Goal: Information Seeking & Learning: Check status

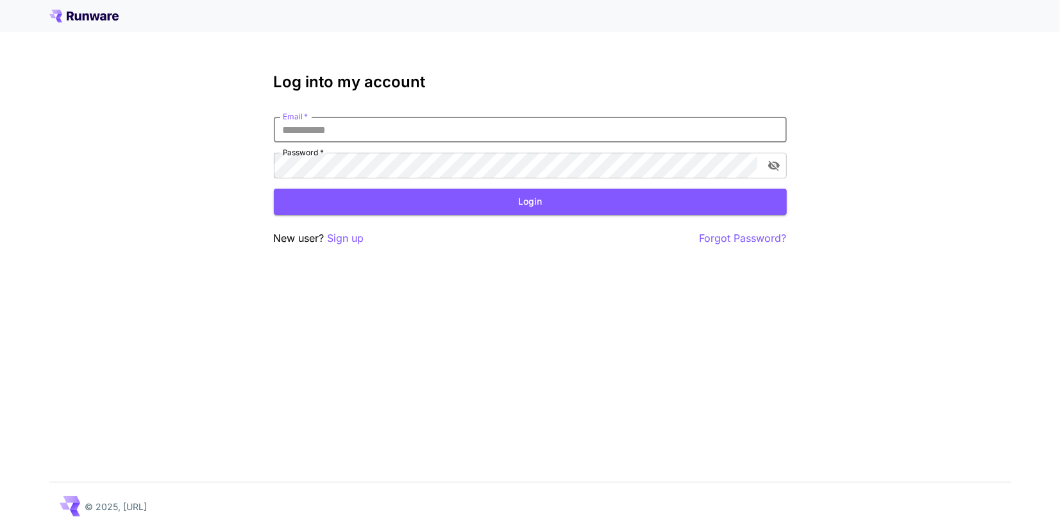
click at [312, 124] on input "Email   *" at bounding box center [530, 130] width 513 height 26
type input "**********"
click button "Login" at bounding box center [530, 202] width 513 height 26
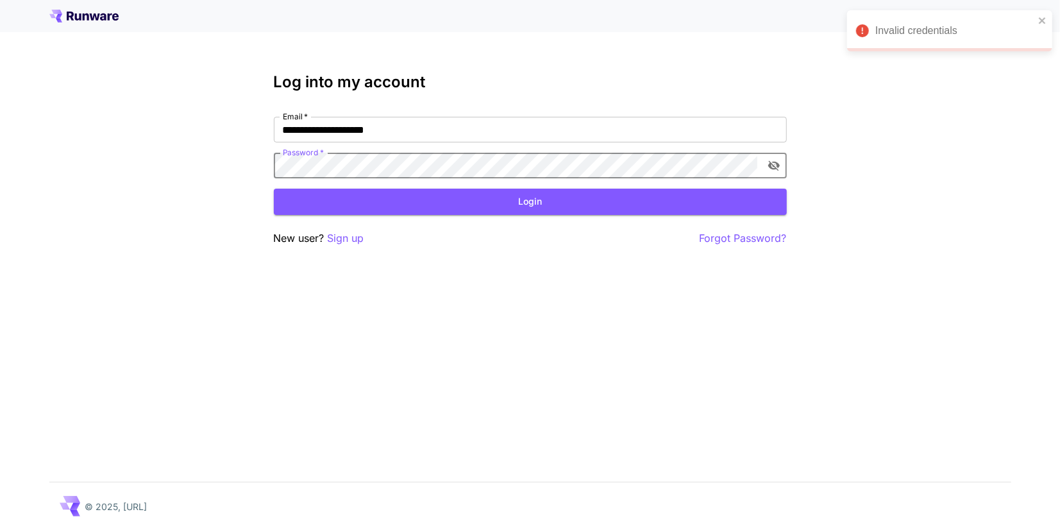
click button "Login" at bounding box center [530, 202] width 513 height 26
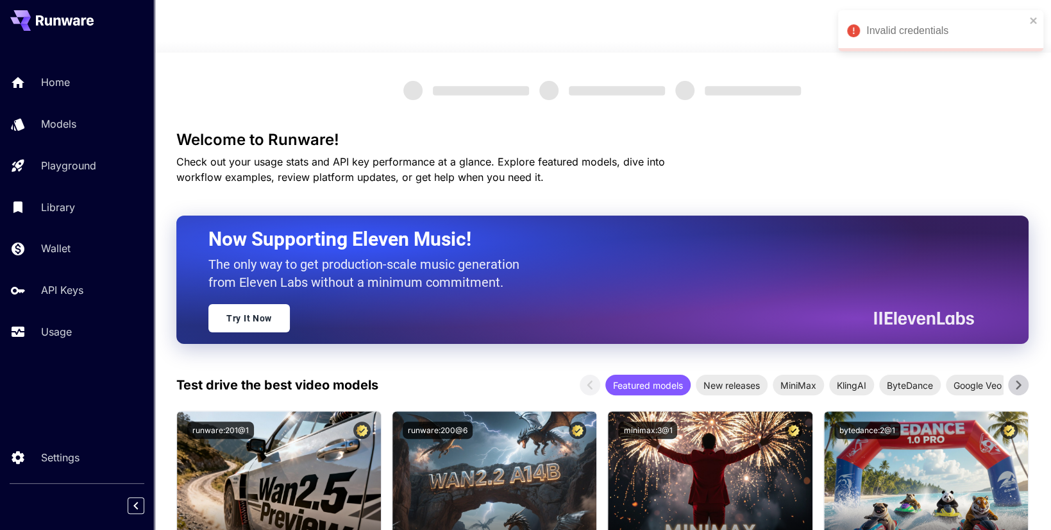
click at [558, 37] on div at bounding box center [602, 44] width 897 height 15
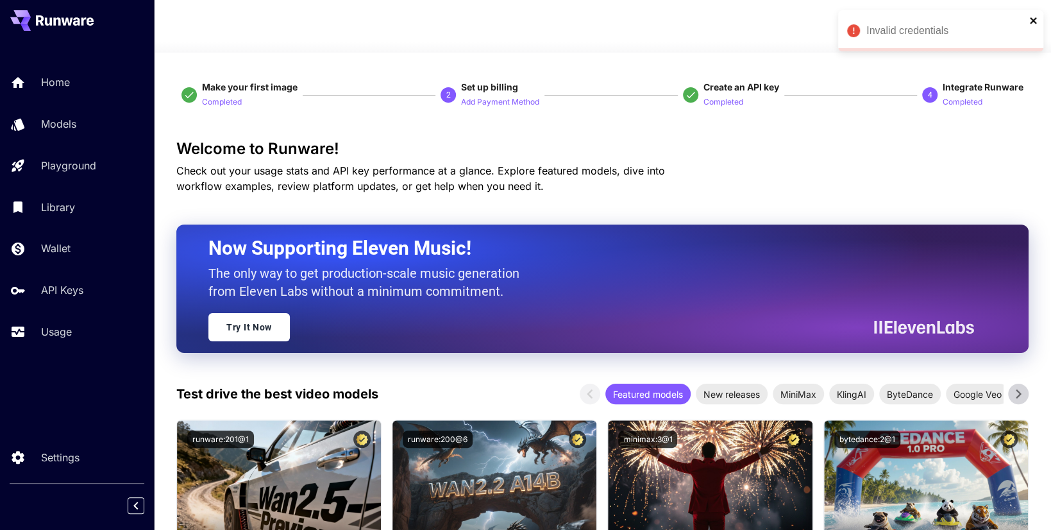
click at [1034, 21] on icon "close" at bounding box center [1033, 20] width 6 height 6
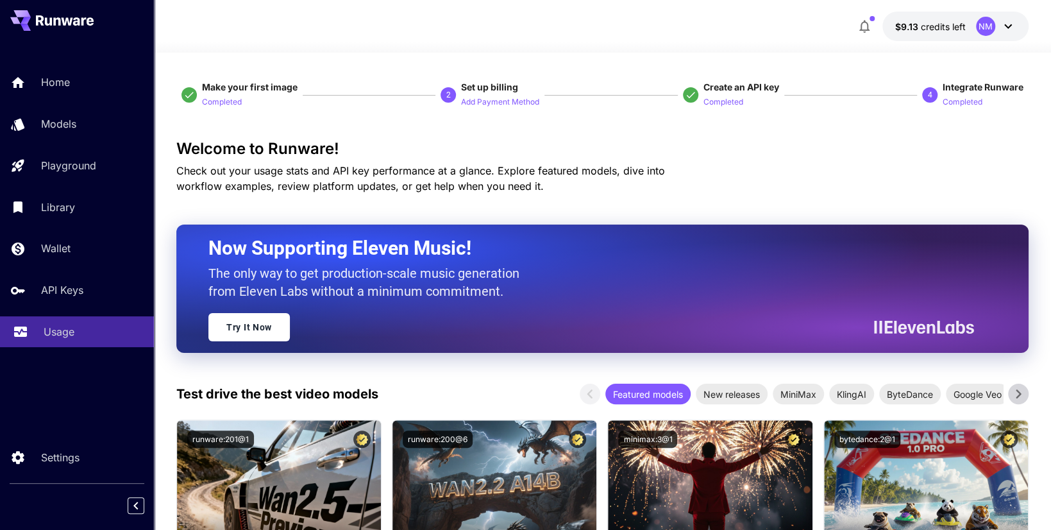
click at [83, 342] on link "Usage" at bounding box center [77, 331] width 154 height 31
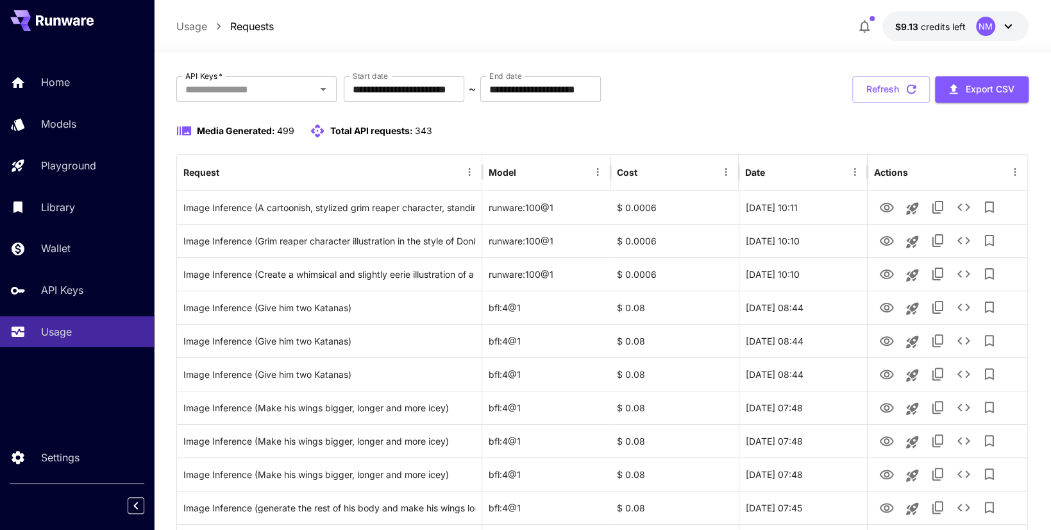
scroll to position [64, 0]
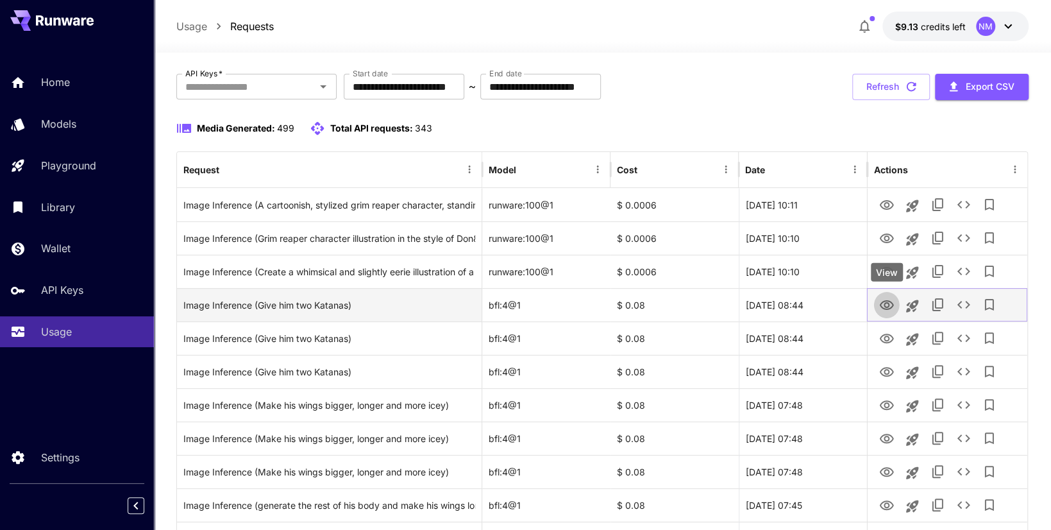
click at [889, 298] on icon "View" at bounding box center [886, 305] width 15 height 15
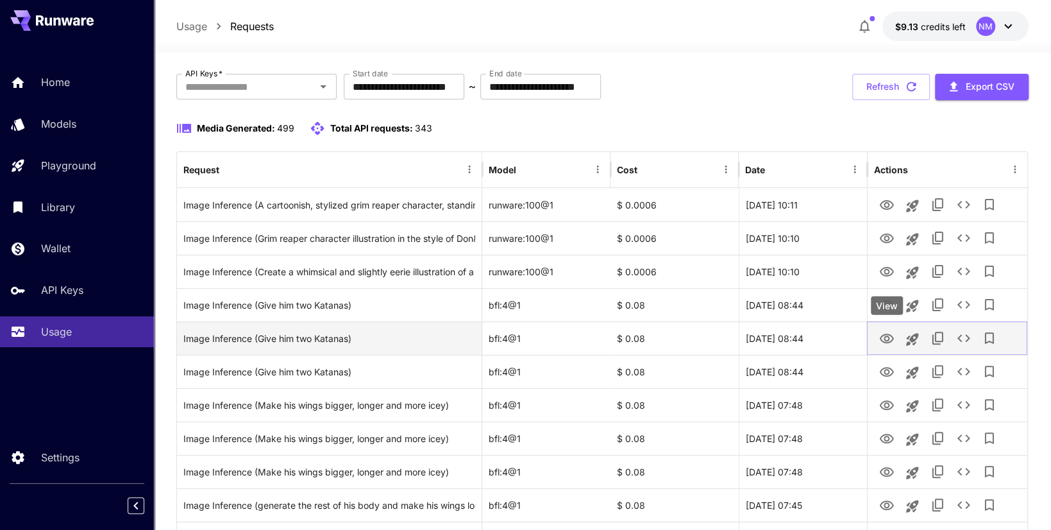
click at [888, 339] on icon "View" at bounding box center [887, 338] width 14 height 10
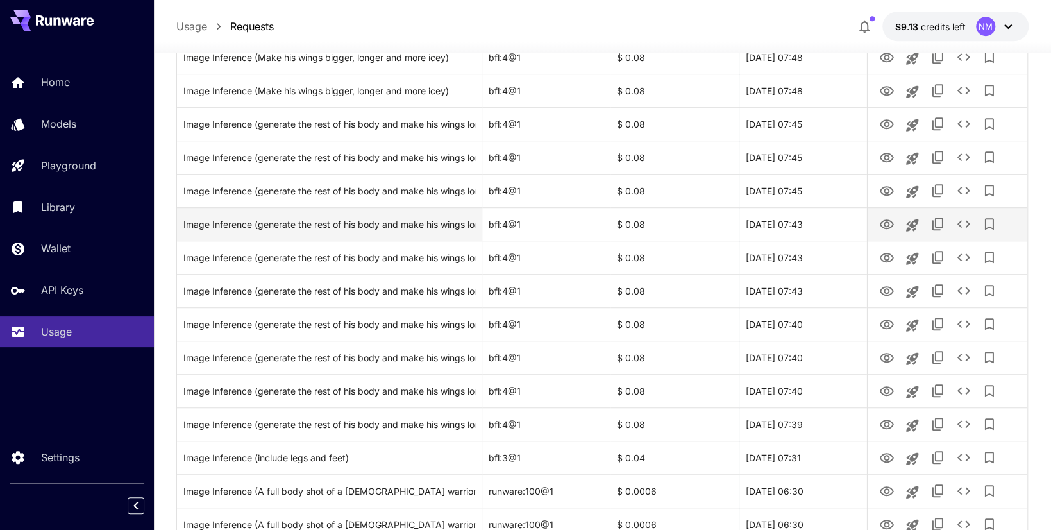
scroll to position [449, 0]
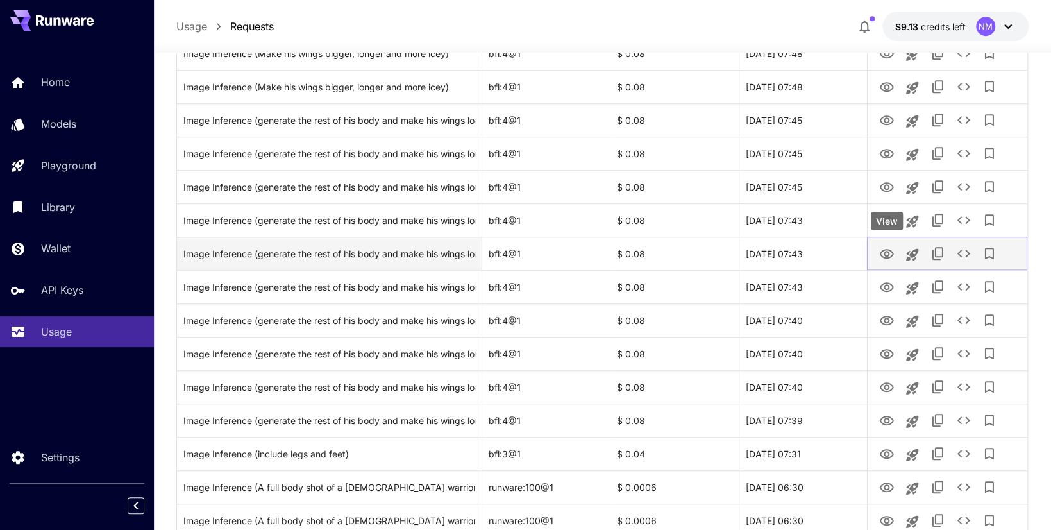
click at [884, 257] on icon "View" at bounding box center [887, 254] width 14 height 10
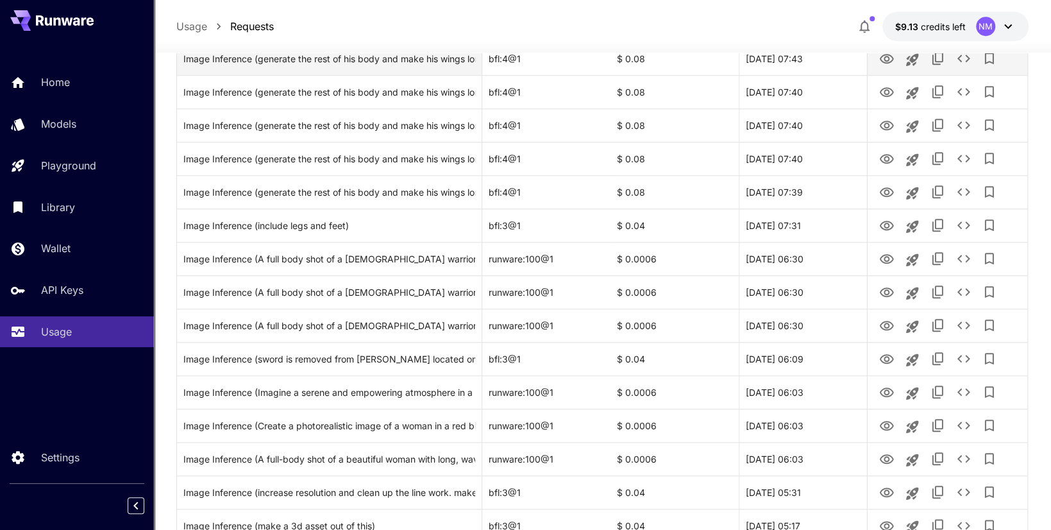
scroll to position [705, 0]
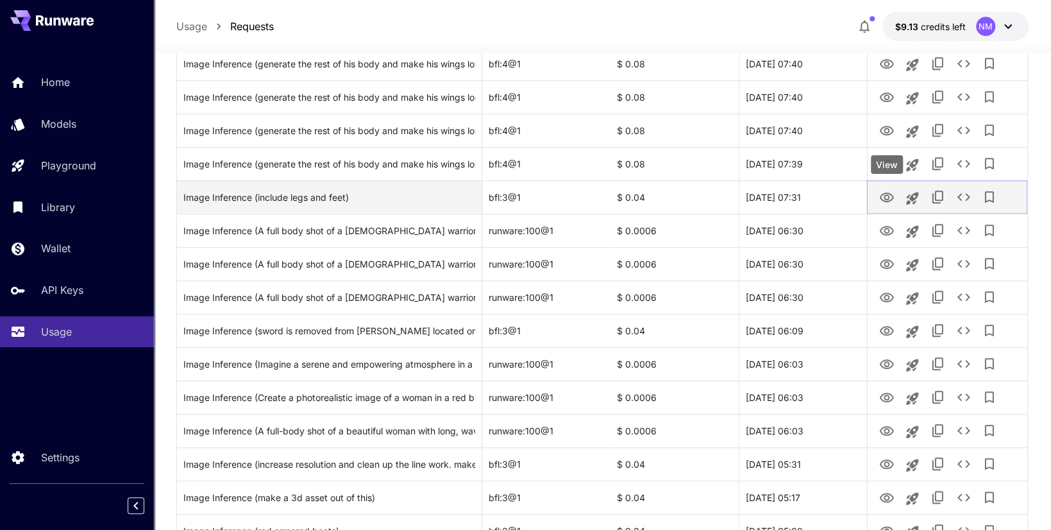
click at [887, 201] on icon "View" at bounding box center [886, 197] width 15 height 15
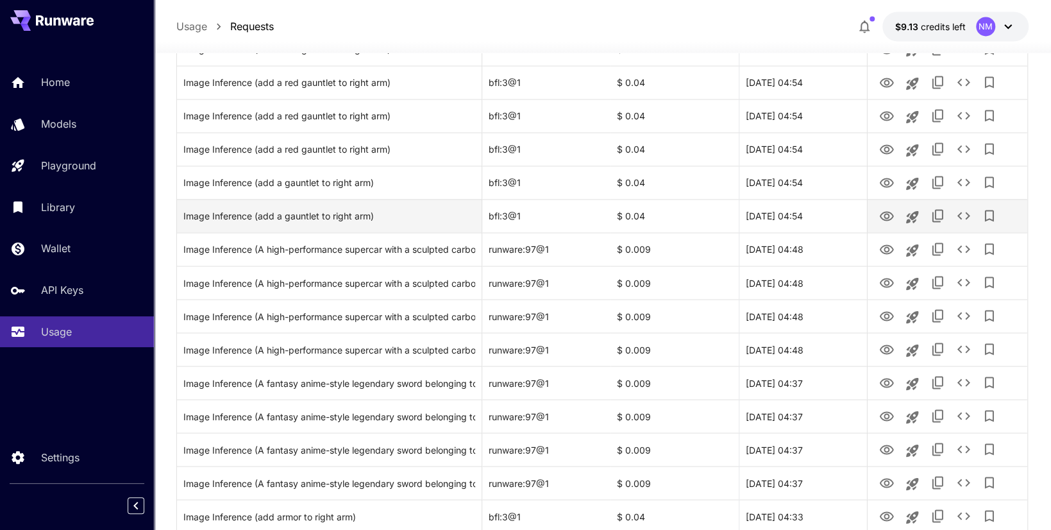
scroll to position [1461, 0]
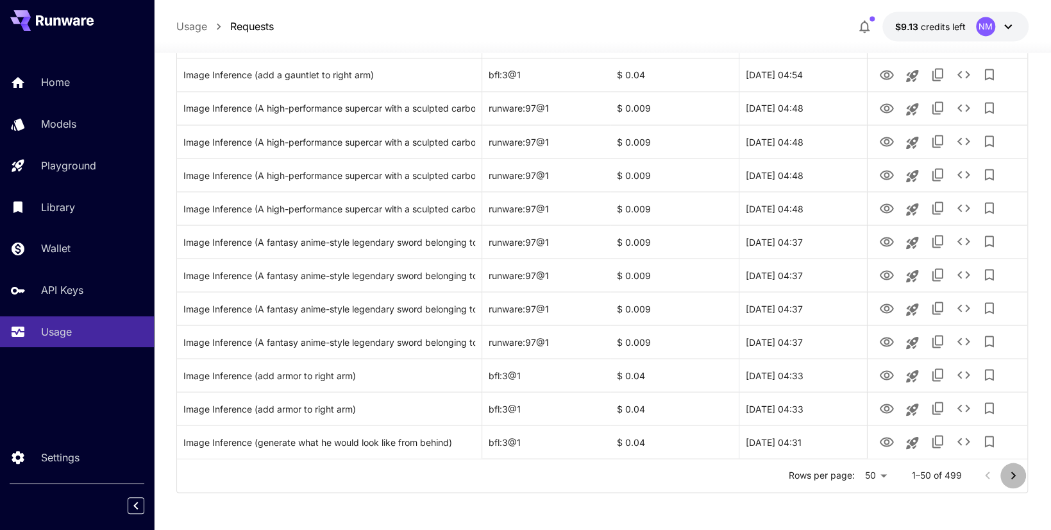
click at [1010, 479] on icon "Go to next page" at bounding box center [1012, 474] width 15 height 15
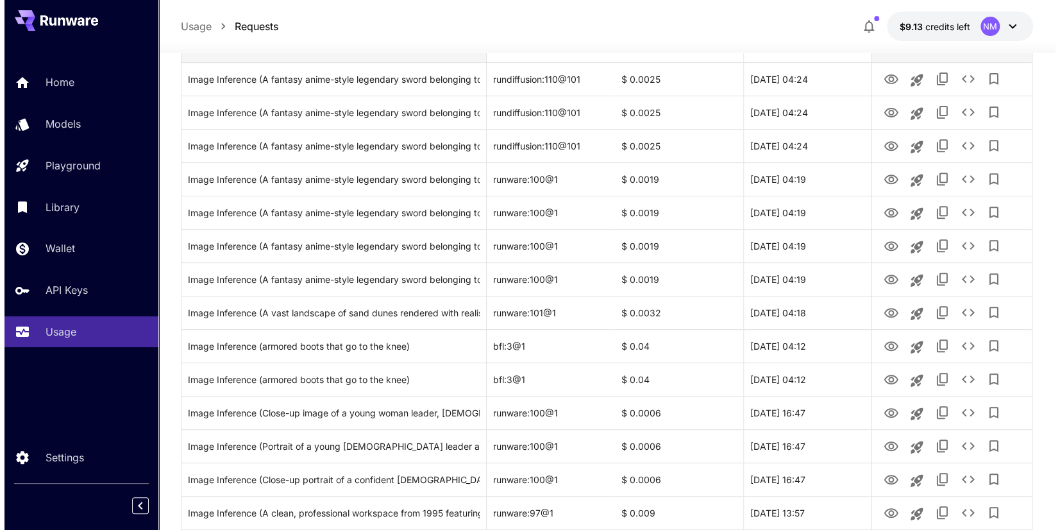
scroll to position [64, 0]
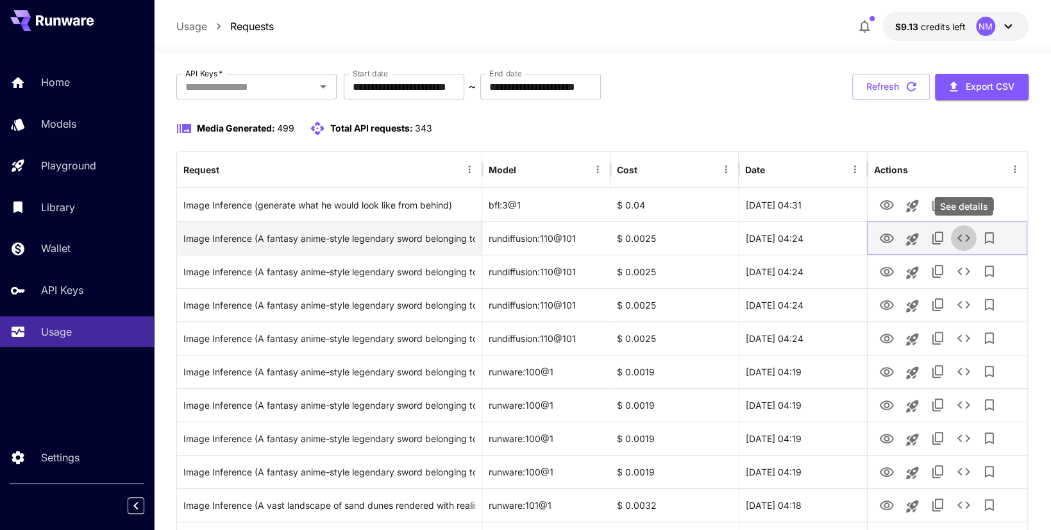
click at [961, 244] on button "See details" at bounding box center [964, 238] width 26 height 26
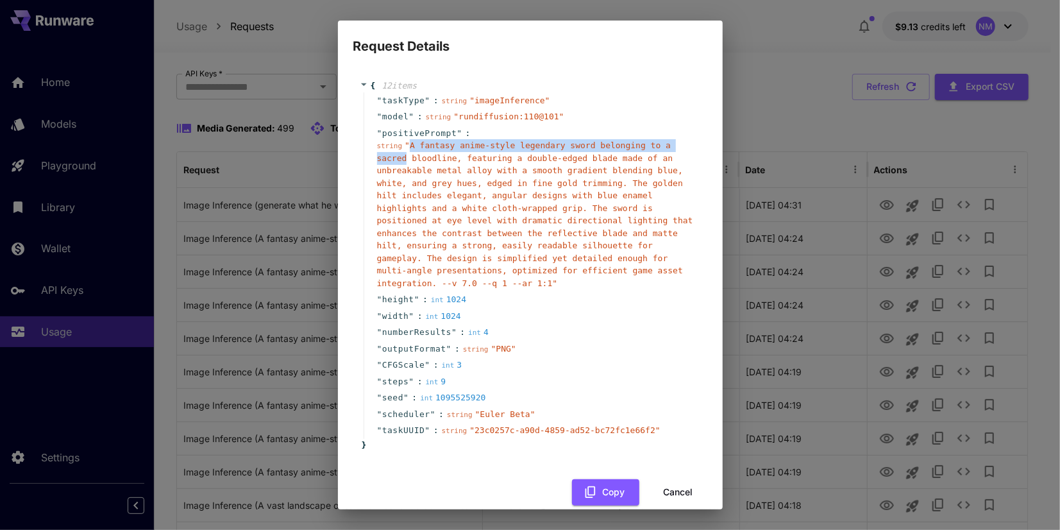
drag, startPoint x: 408, startPoint y: 147, endPoint x: 680, endPoint y: 149, distance: 271.9
click at [680, 149] on div "string " A fantasy anime-style legendary sword belonging to a sacred bloodline,…" at bounding box center [535, 214] width 317 height 150
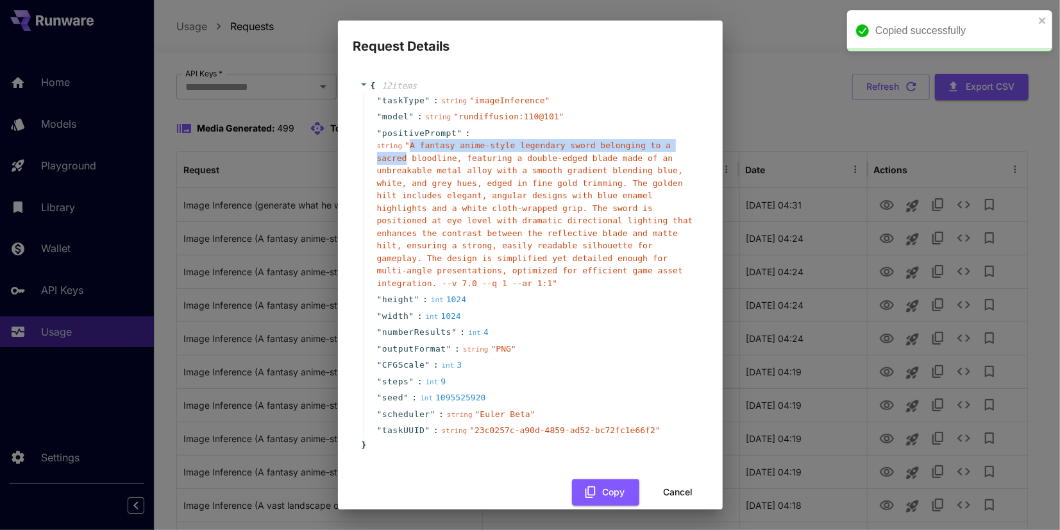
copy span "A fantasy anime-style legendary sword belonging to a sacred"
click at [768, 138] on div "Request Details { 12 item s " taskType " : string " imageInference " " model " …" at bounding box center [530, 265] width 1060 height 530
click at [684, 479] on button "Cancel" at bounding box center [679, 492] width 58 height 26
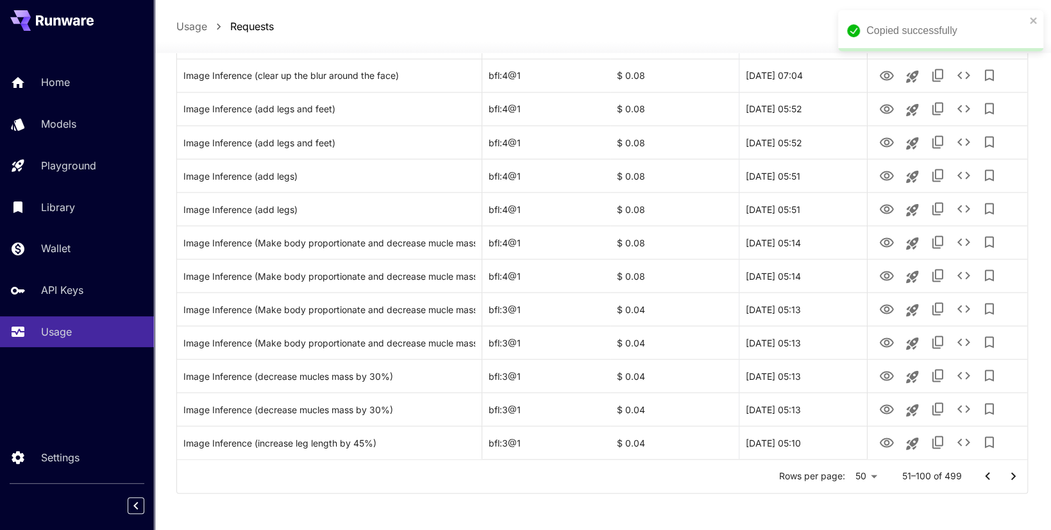
scroll to position [1461, 0]
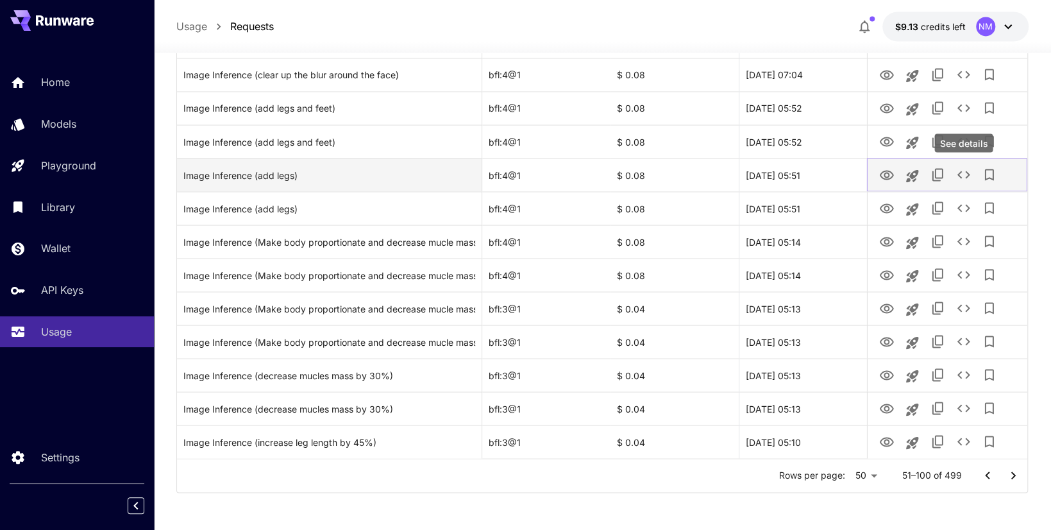
click at [971, 175] on icon "See details" at bounding box center [963, 174] width 15 height 15
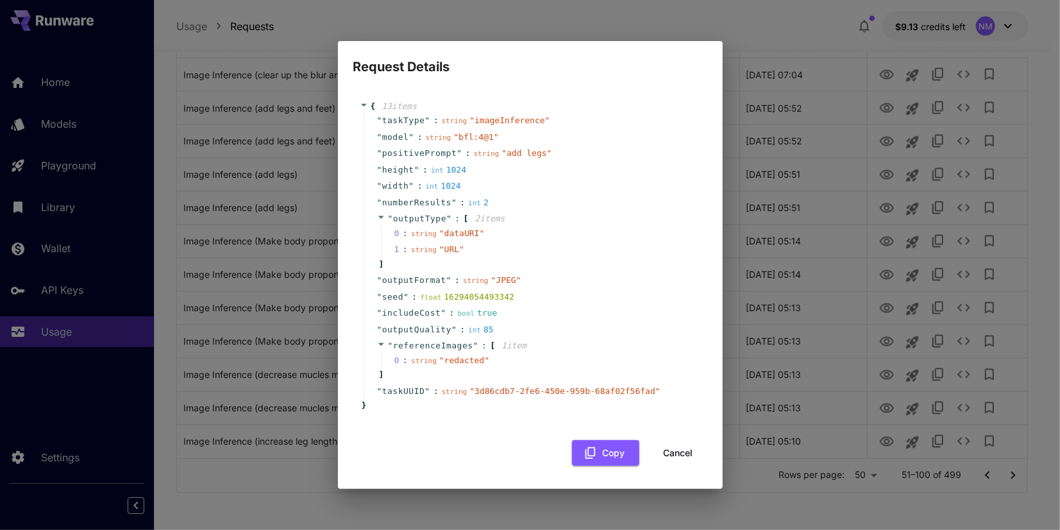
click at [797, 105] on div "Request Details { 13 item s " taskType " : string " imageInference " " model " …" at bounding box center [530, 265] width 1060 height 530
click at [672, 451] on button "Cancel" at bounding box center [679, 453] width 58 height 26
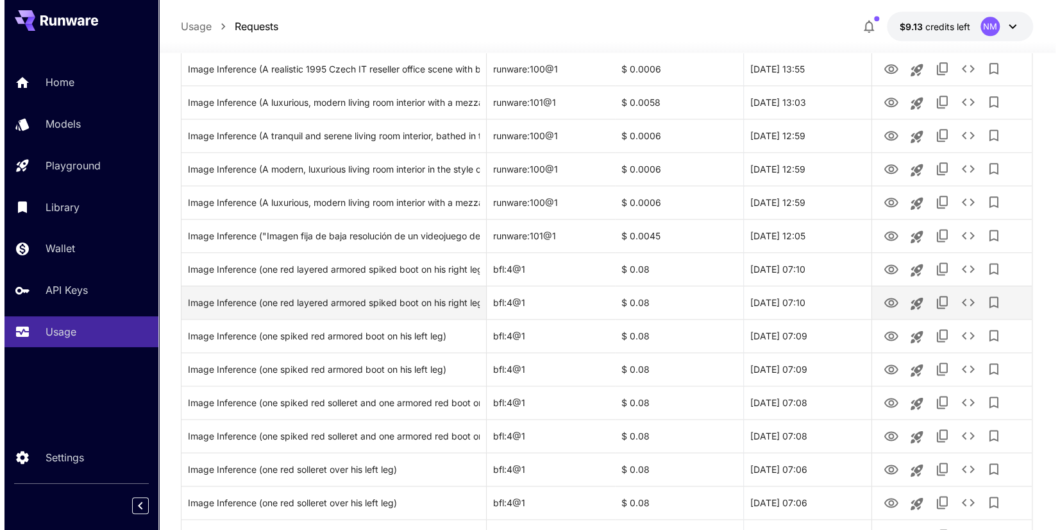
scroll to position [756, 0]
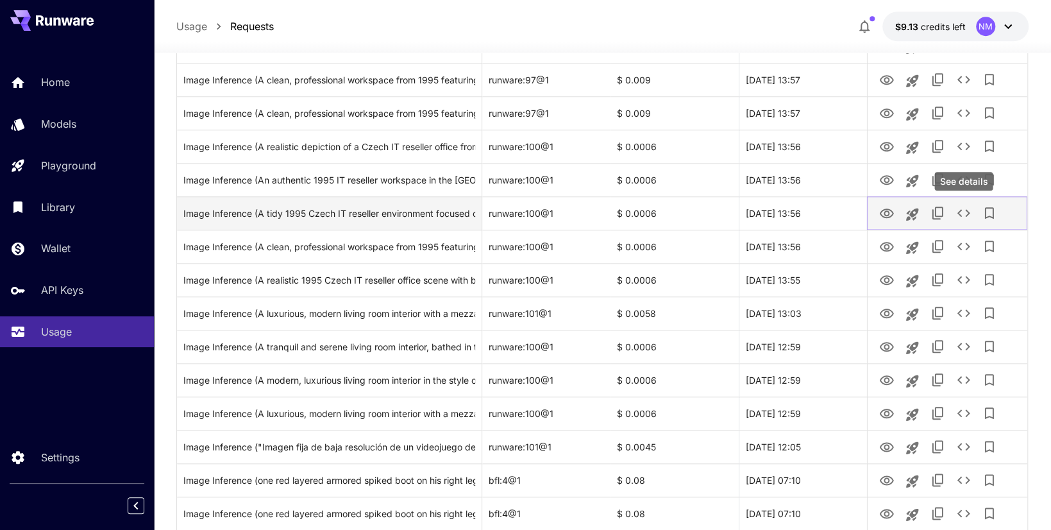
click at [964, 212] on icon "See details" at bounding box center [963, 212] width 15 height 15
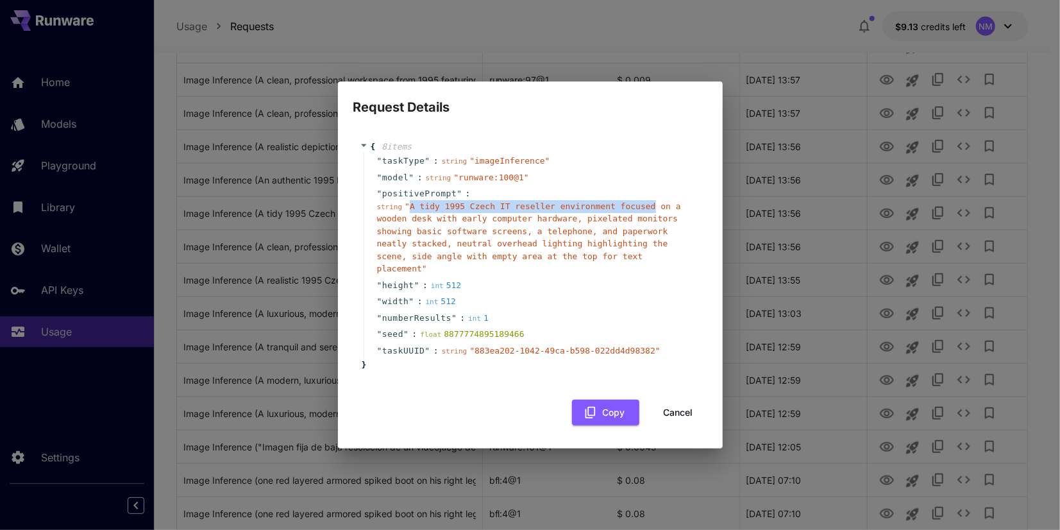
drag, startPoint x: 408, startPoint y: 211, endPoint x: 633, endPoint y: 214, distance: 225.1
click at [633, 214] on span "" A tidy 1995 Czech IT reseller environment focused on a wooden desk with early…" at bounding box center [529, 237] width 304 height 72
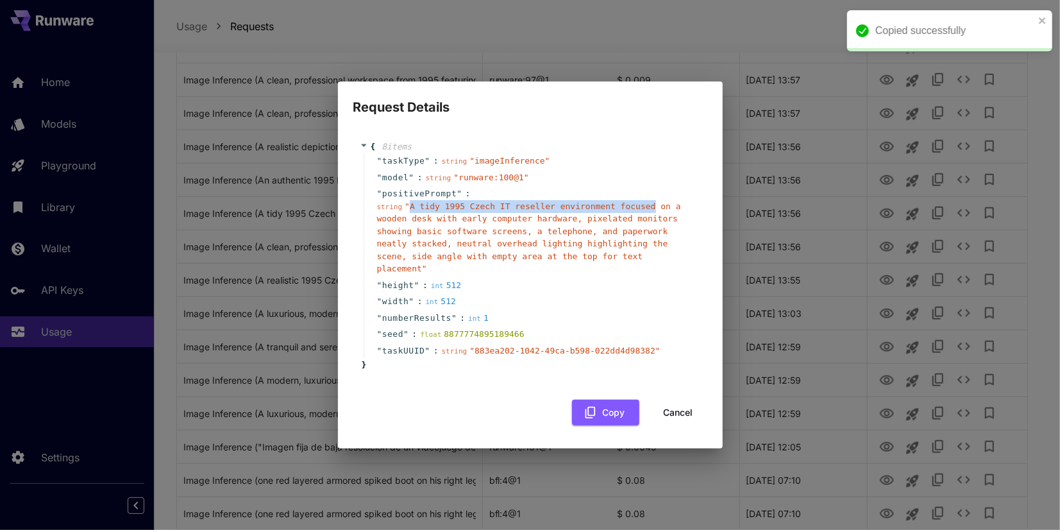
copy span "A tidy 1995 Czech IT reseller environment focused"
click at [675, 408] on button "Cancel" at bounding box center [679, 413] width 58 height 26
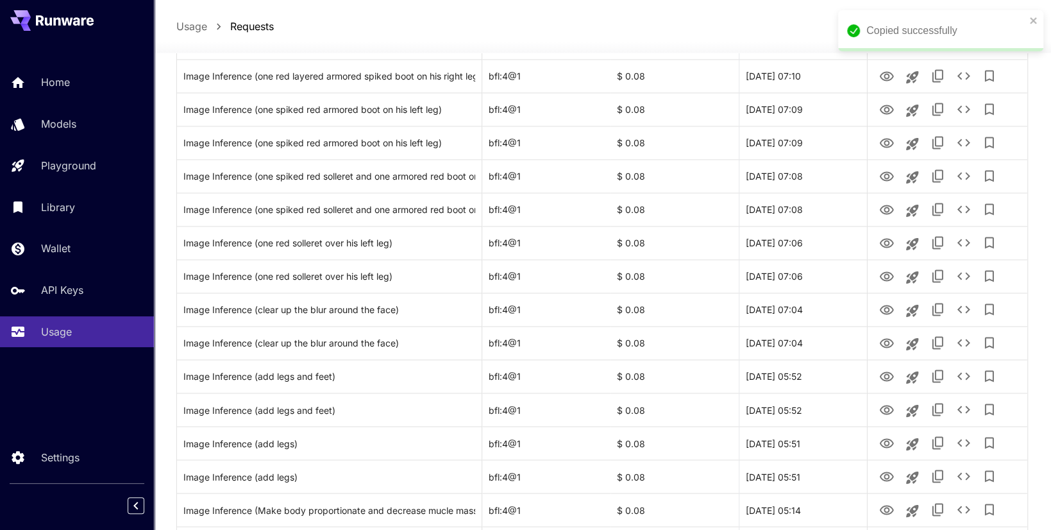
scroll to position [1461, 0]
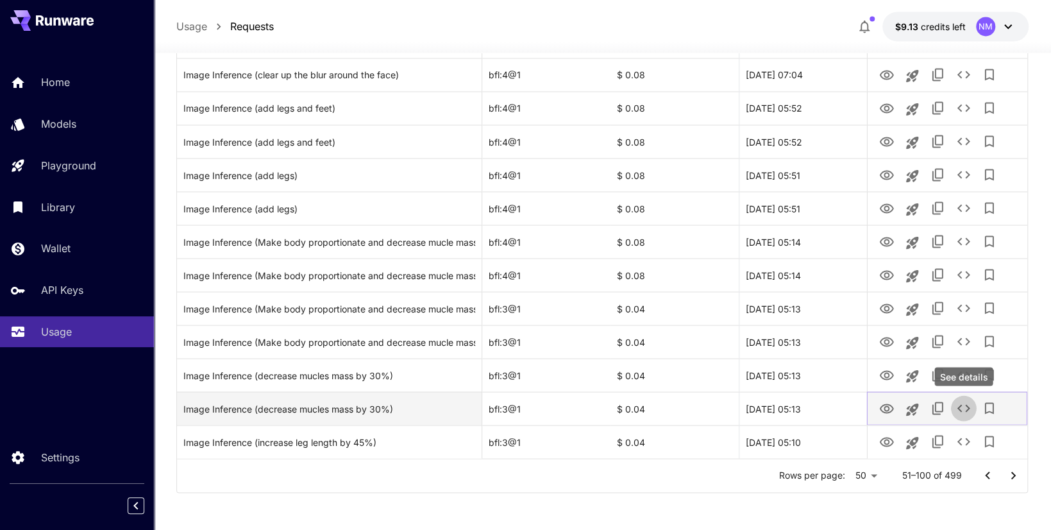
click at [965, 410] on icon "See details" at bounding box center [963, 407] width 15 height 15
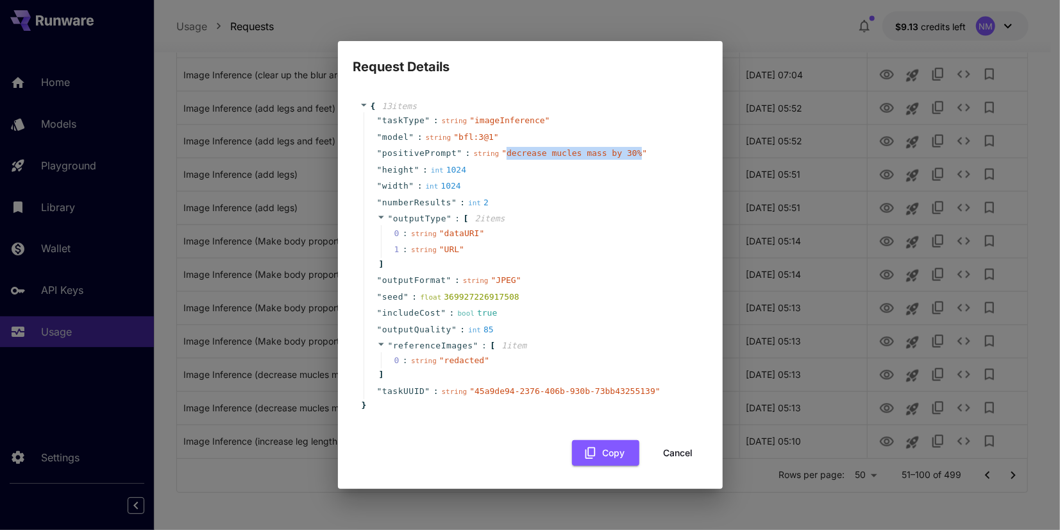
drag, startPoint x: 496, startPoint y: 153, endPoint x: 620, endPoint y: 155, distance: 123.8
click at [620, 155] on span "" decrease mucles mass by 30% "" at bounding box center [574, 153] width 146 height 10
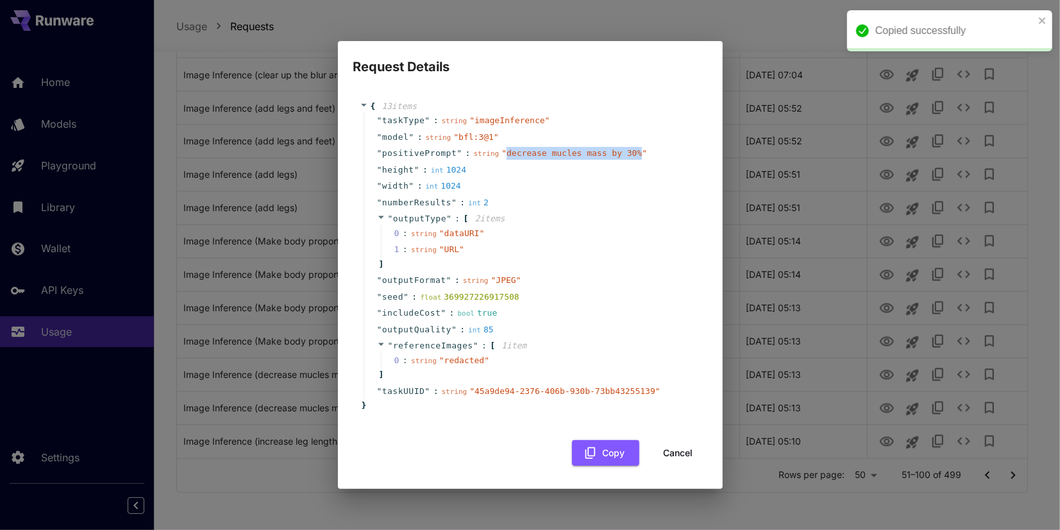
copy span "decrease mucles mass by 30%"
click at [676, 458] on button "Cancel" at bounding box center [679, 453] width 58 height 26
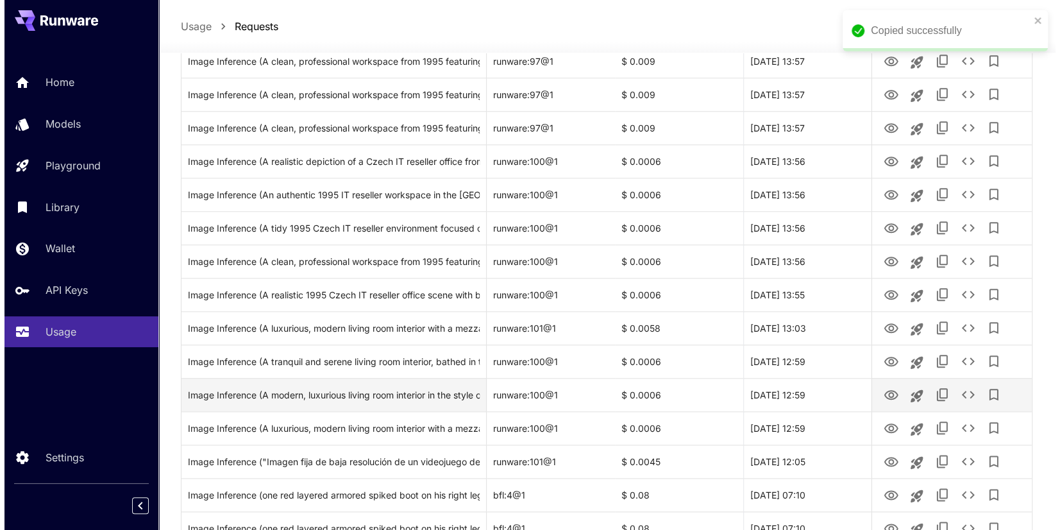
scroll to position [692, 0]
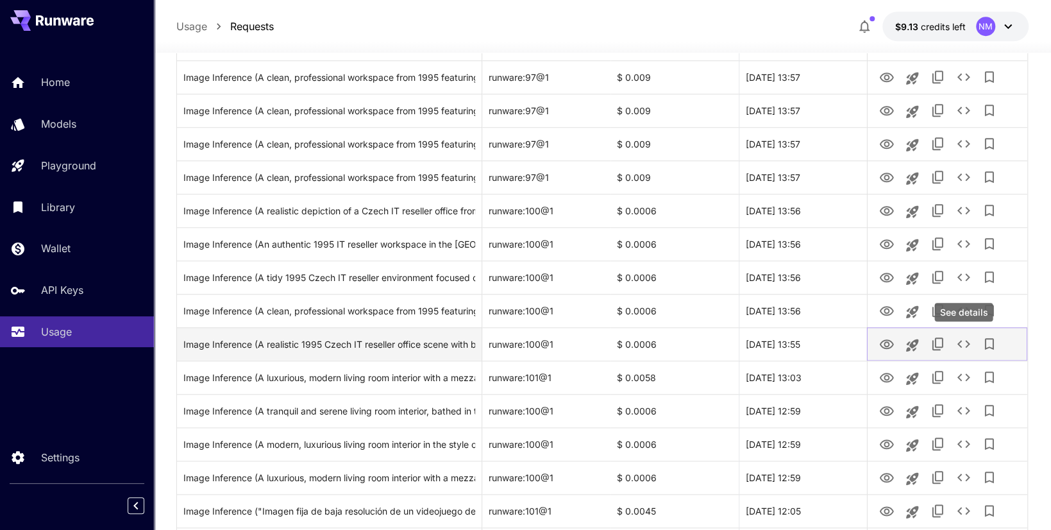
click at [964, 343] on icon "See details" at bounding box center [963, 343] width 15 height 15
